Goal: Task Accomplishment & Management: Manage account settings

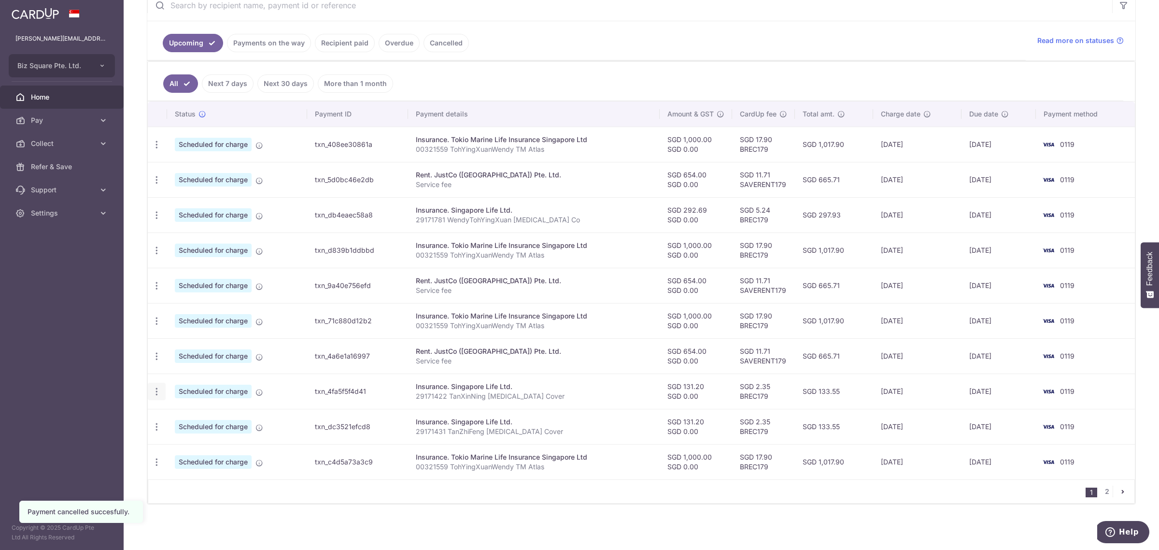
click at [156, 150] on icon "button" at bounding box center [157, 145] width 10 height 10
click at [220, 437] on span "Cancel payment" at bounding box center [208, 442] width 65 height 12
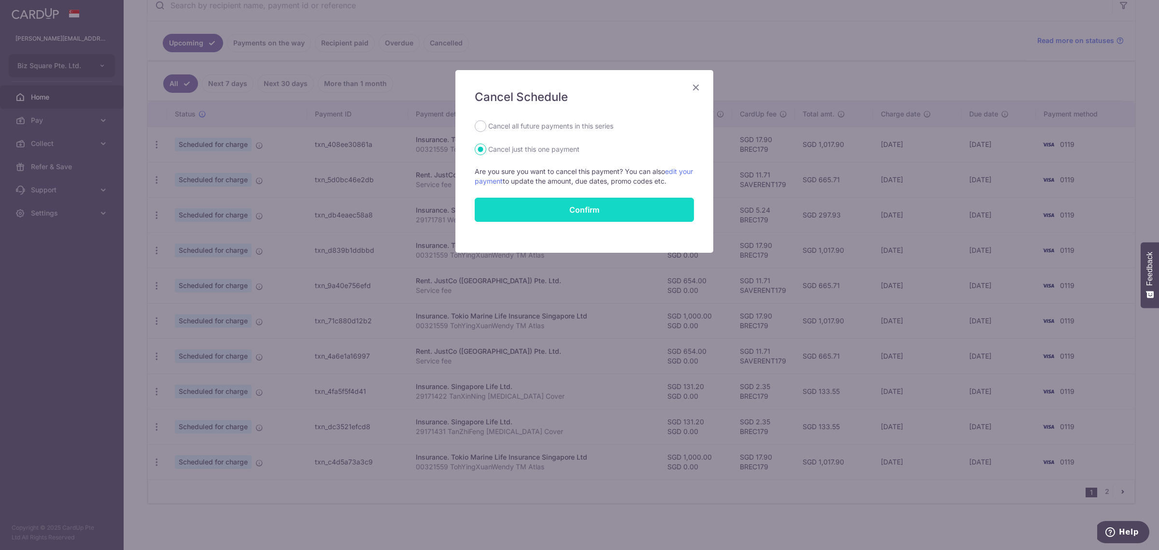
click at [584, 204] on button "Confirm" at bounding box center [584, 210] width 219 height 24
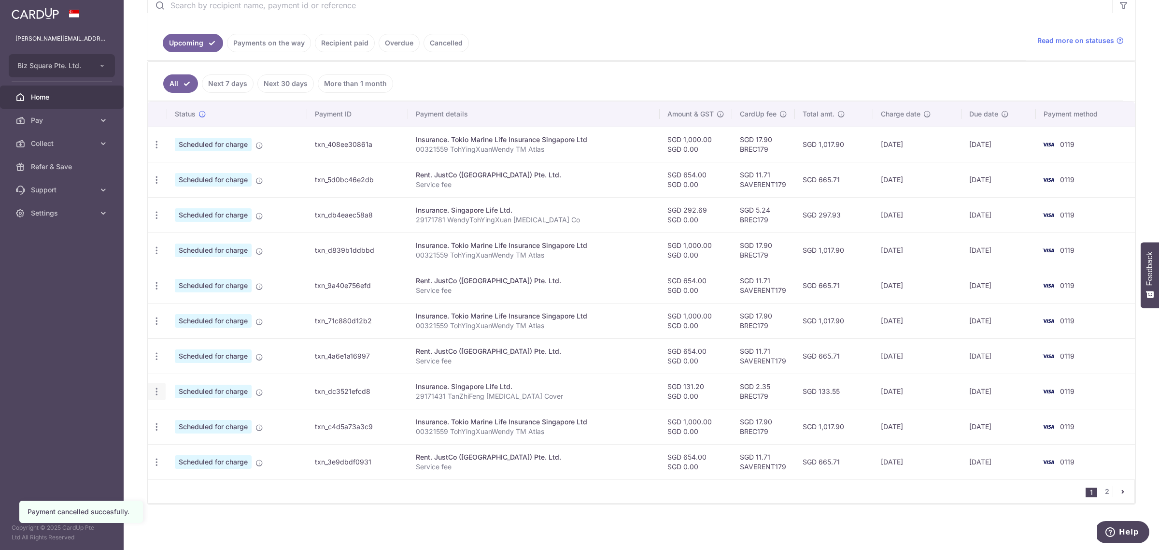
click at [157, 150] on icon "button" at bounding box center [157, 145] width 10 height 10
click at [212, 442] on body "wendy.toh@bizsquare.sg Biz Square Pte. Ltd. Add new company Biz Square Pte. Ltd…" at bounding box center [579, 275] width 1159 height 550
click at [156, 150] on icon "button" at bounding box center [157, 145] width 10 height 10
click at [194, 441] on span "Cancel payment" at bounding box center [208, 442] width 65 height 12
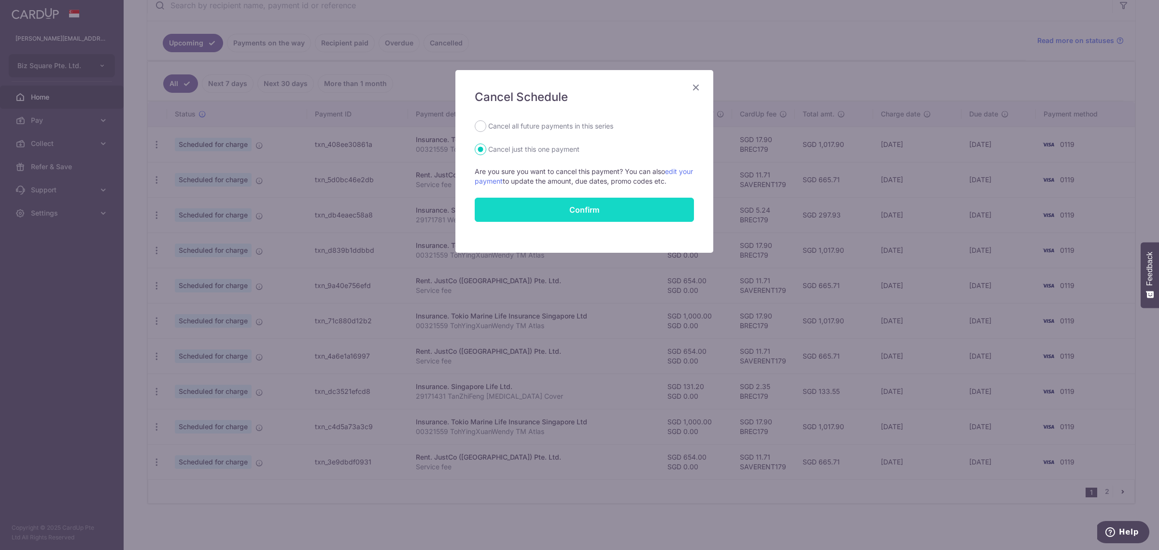
click at [588, 209] on button "Confirm" at bounding box center [584, 210] width 219 height 24
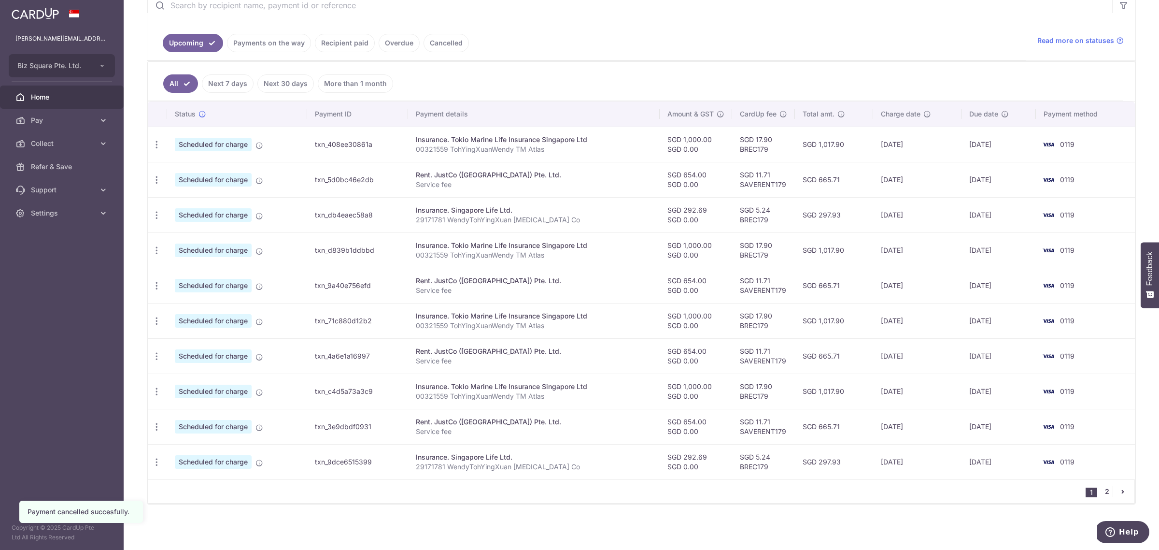
click at [1101, 489] on link "2" at bounding box center [1107, 491] width 12 height 12
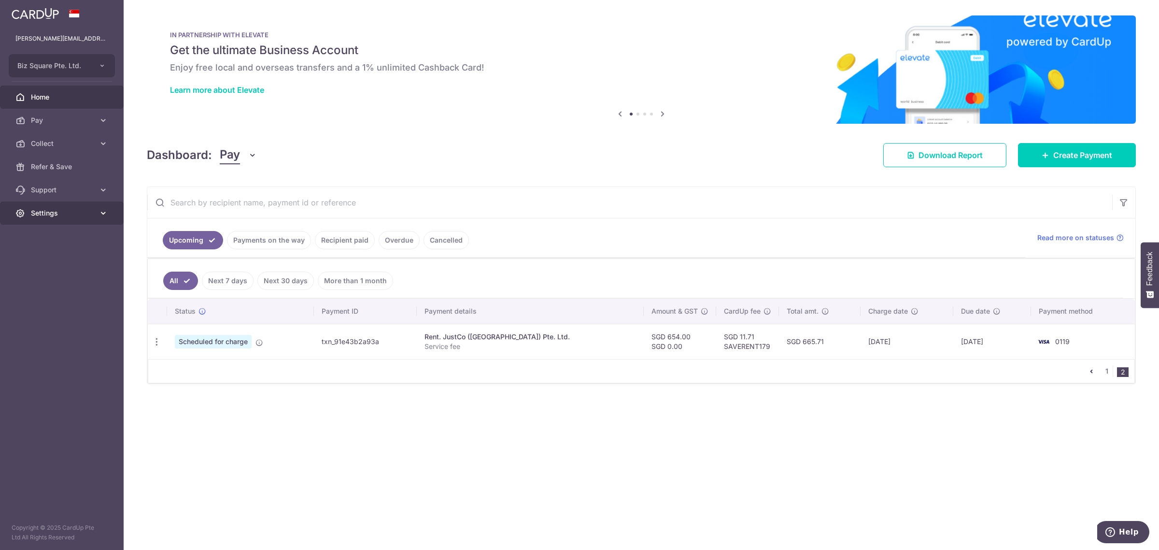
click at [67, 212] on span "Settings" at bounding box center [63, 213] width 64 height 10
click at [49, 260] on span "Logout" at bounding box center [63, 260] width 64 height 10
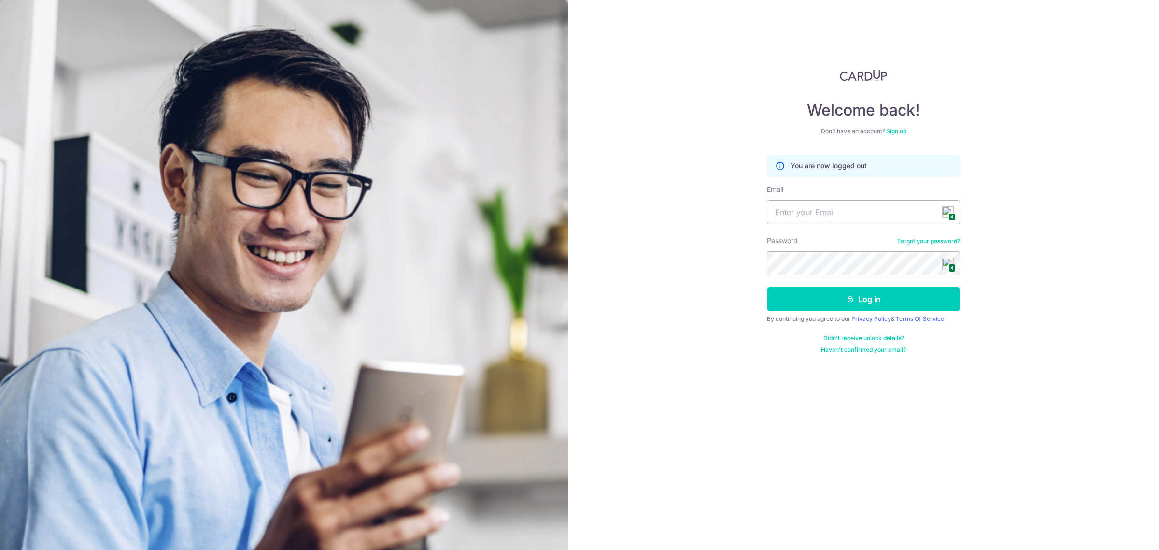
click at [949, 217] on span "4" at bounding box center [952, 217] width 7 height 8
type input "[PERSON_NAME][EMAIL_ADDRESS][DOMAIN_NAME]"
click at [863, 297] on button "Log in" at bounding box center [863, 299] width 193 height 24
